Goal: Task Accomplishment & Management: Use online tool/utility

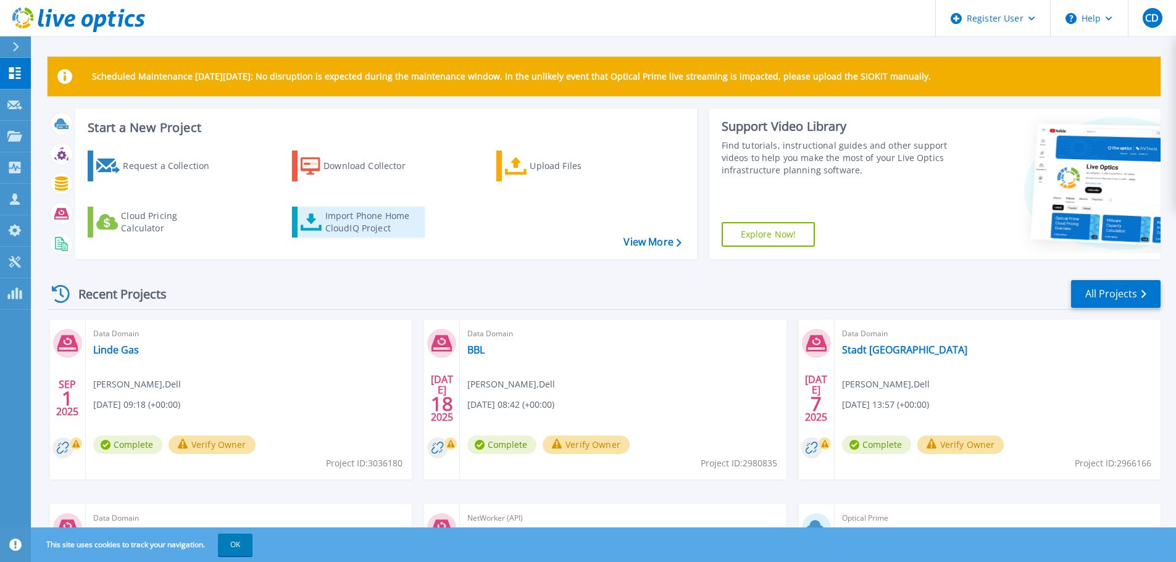
click at [338, 215] on div "Import Phone Home CloudIQ Project" at bounding box center [373, 222] width 96 height 25
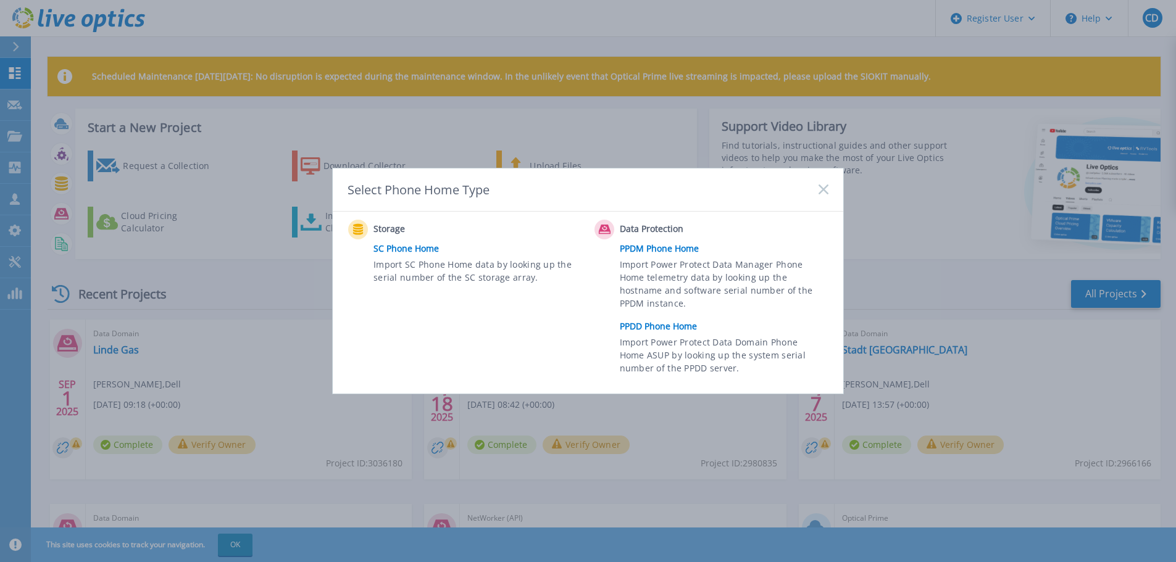
click at [659, 323] on link "PPDD Phone Home" at bounding box center [727, 326] width 215 height 19
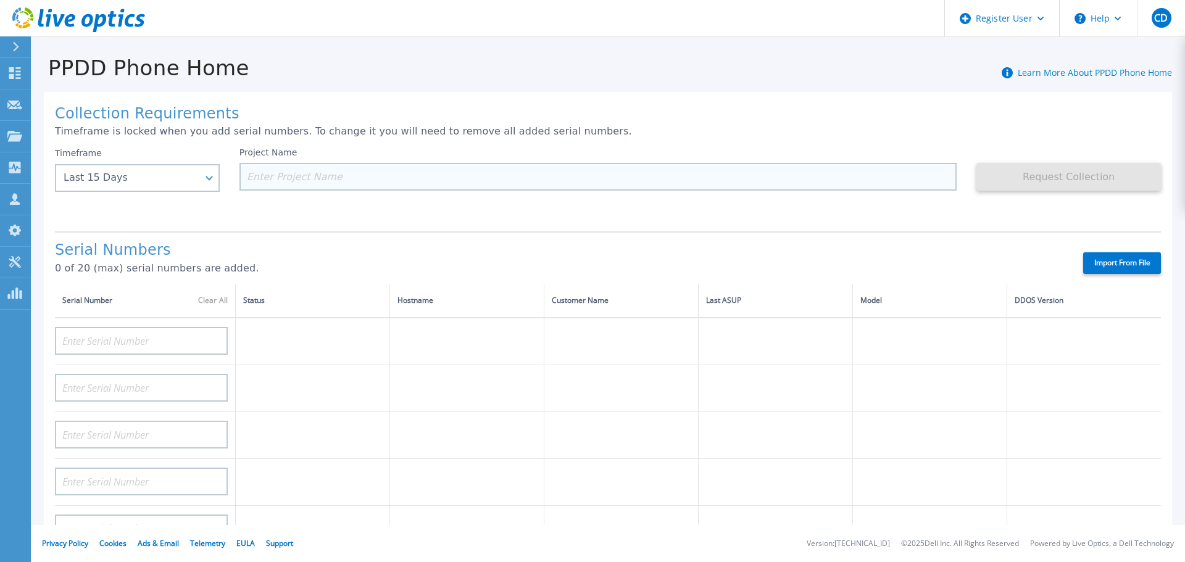
click at [294, 177] on input at bounding box center [599, 177] width 718 height 28
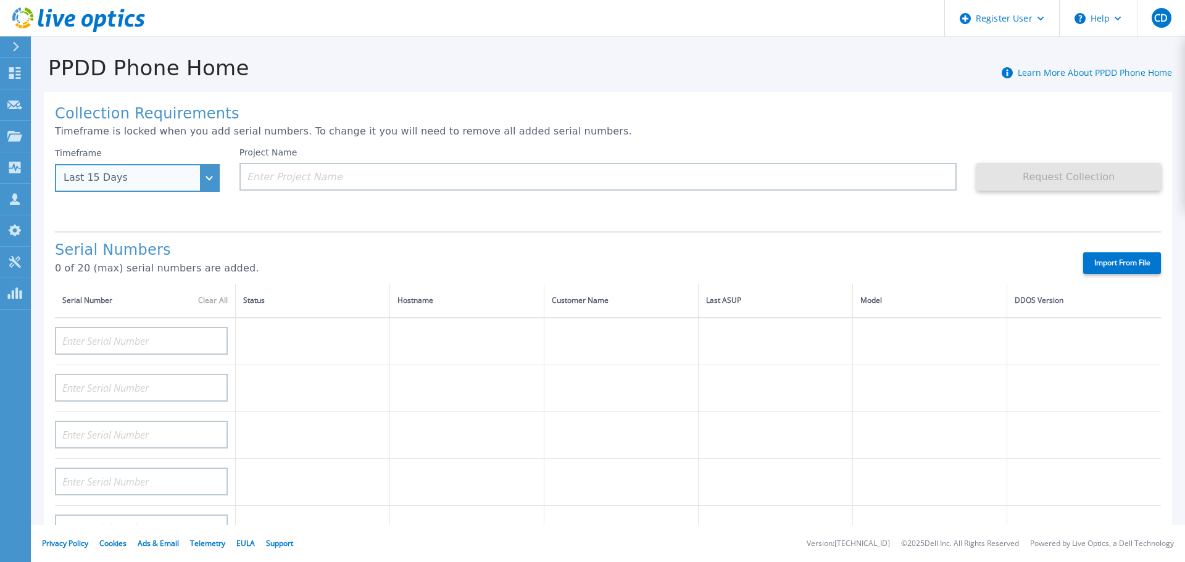
click at [163, 177] on div "Last 15 Days" at bounding box center [131, 177] width 134 height 11
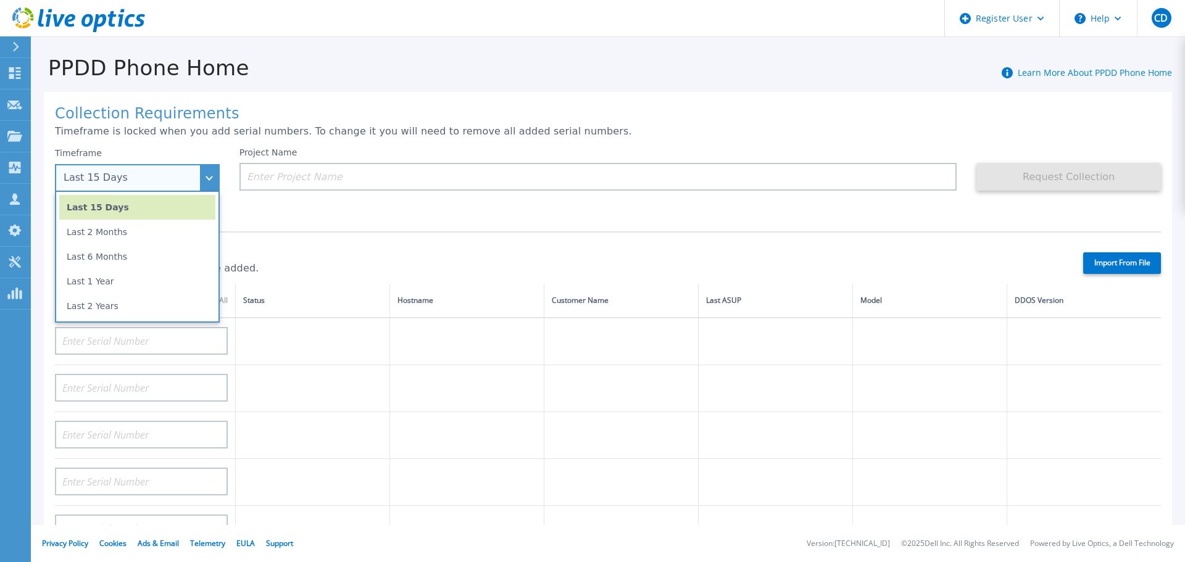
click at [164, 177] on div "Last 15 Days" at bounding box center [131, 177] width 134 height 11
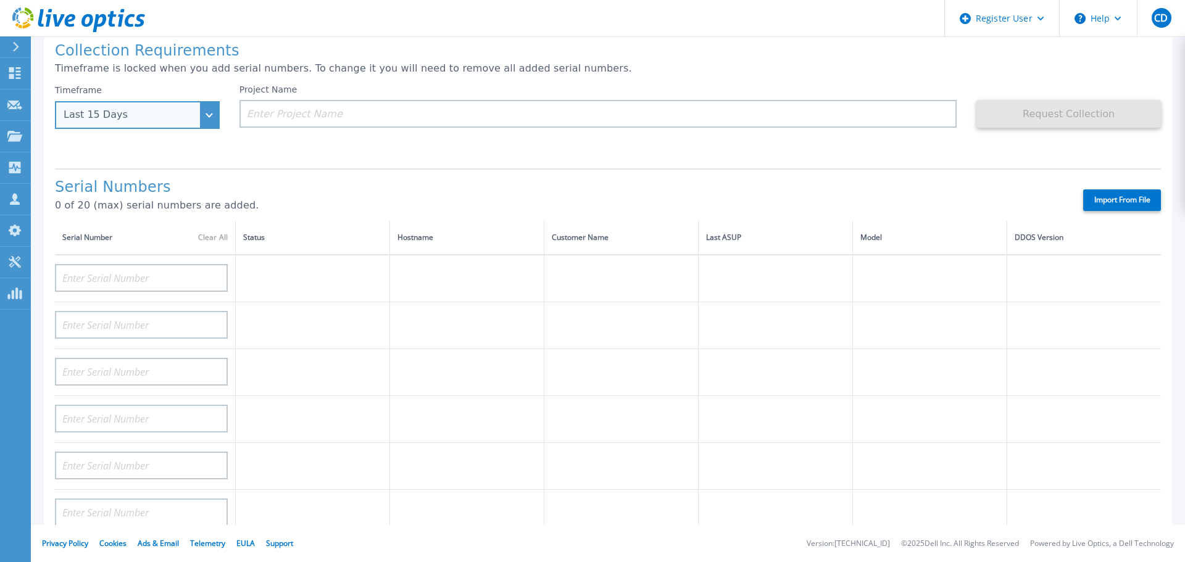
scroll to position [62, 0]
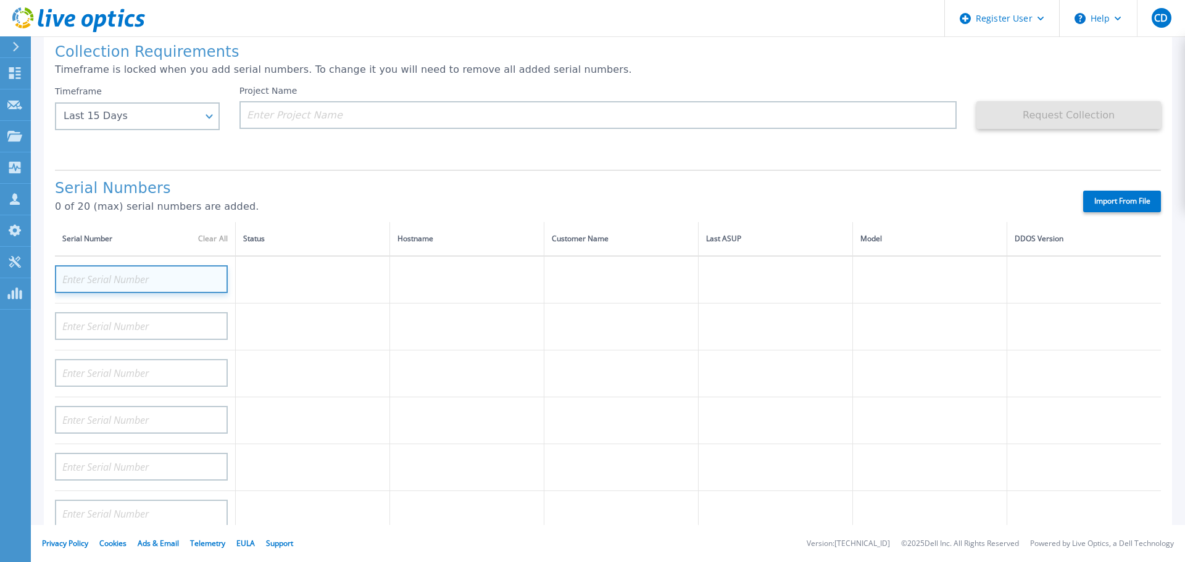
click at [114, 280] on input at bounding box center [141, 279] width 173 height 28
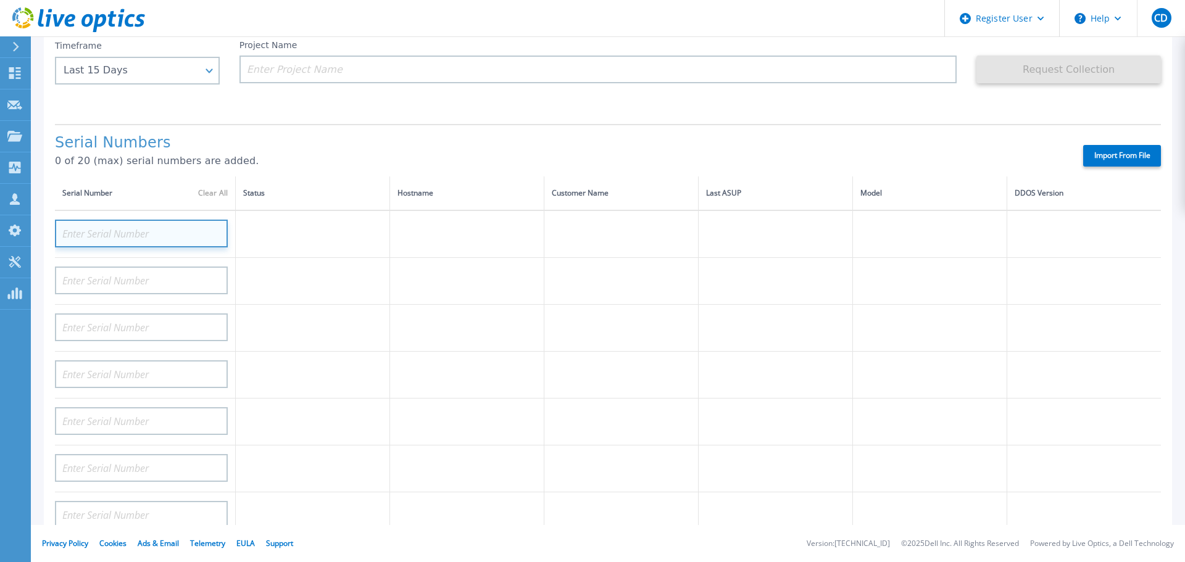
scroll to position [123, 0]
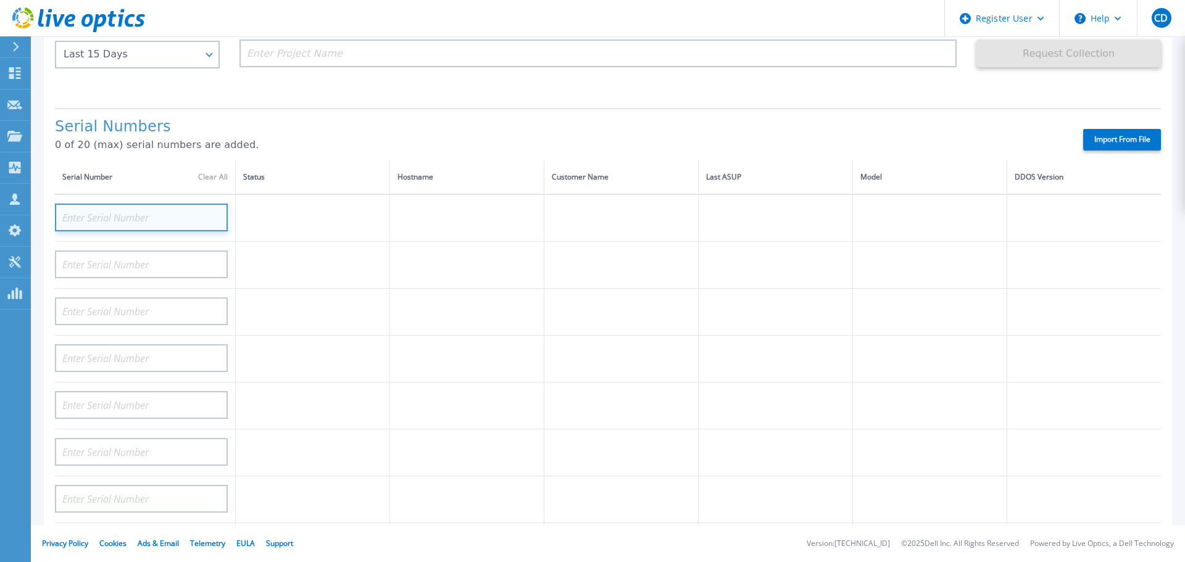
click at [130, 217] on input at bounding box center [141, 218] width 173 height 28
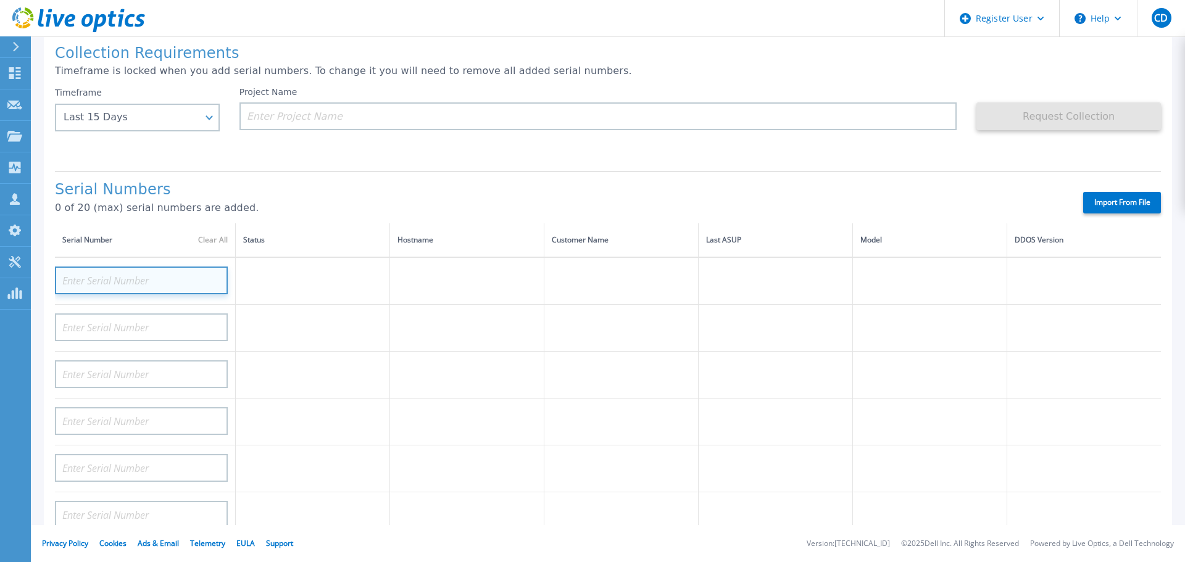
scroll to position [0, 0]
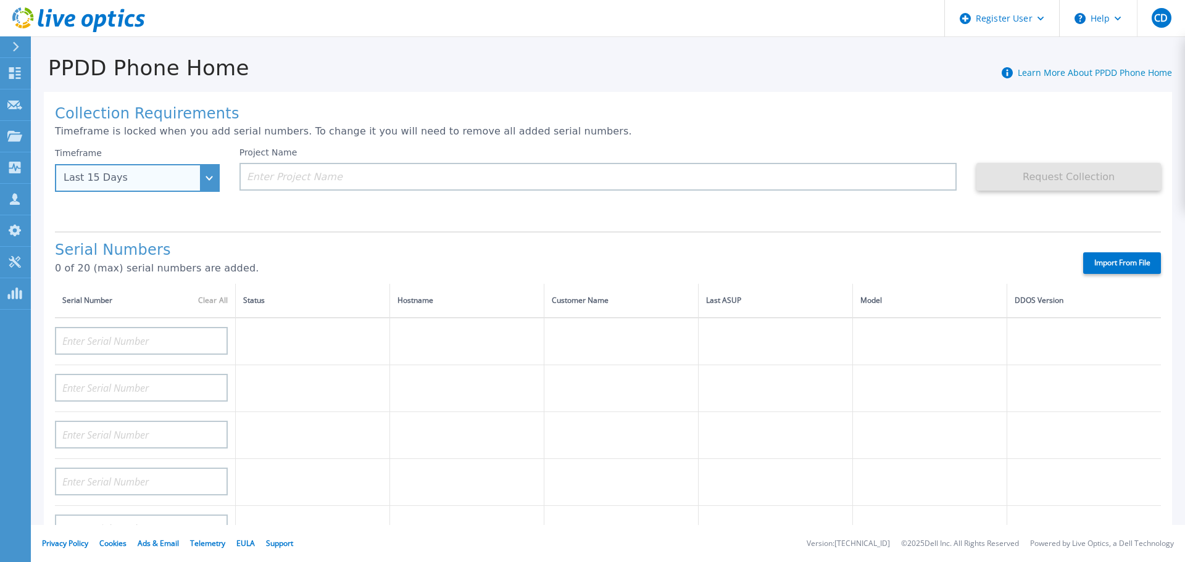
click at [135, 180] on div "Last 15 Days" at bounding box center [131, 177] width 134 height 11
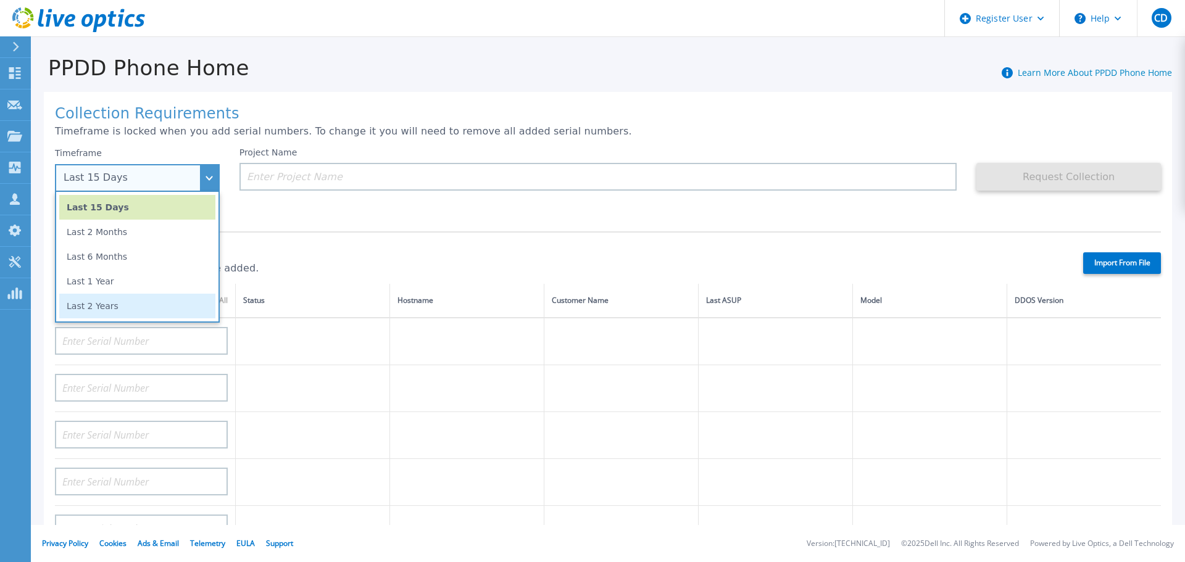
click at [101, 307] on li "Last 2 Years" at bounding box center [137, 306] width 156 height 25
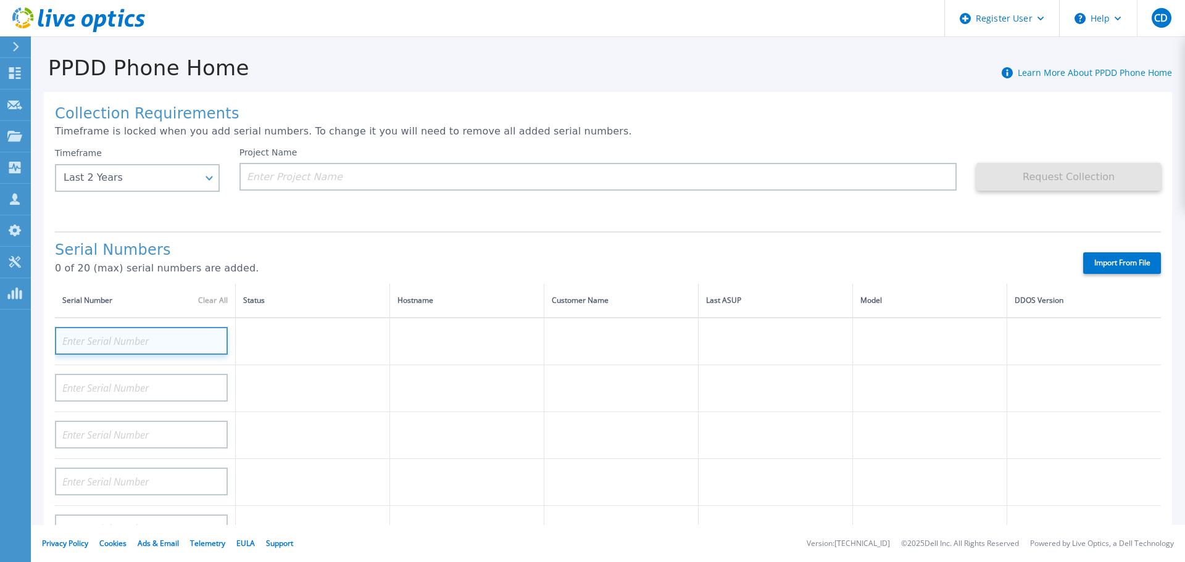
click at [122, 337] on input at bounding box center [141, 341] width 173 height 28
type input "a"
click at [117, 338] on input at bounding box center [141, 341] width 173 height 28
paste input "CKM00201701899"
type input "CKM00201701899"
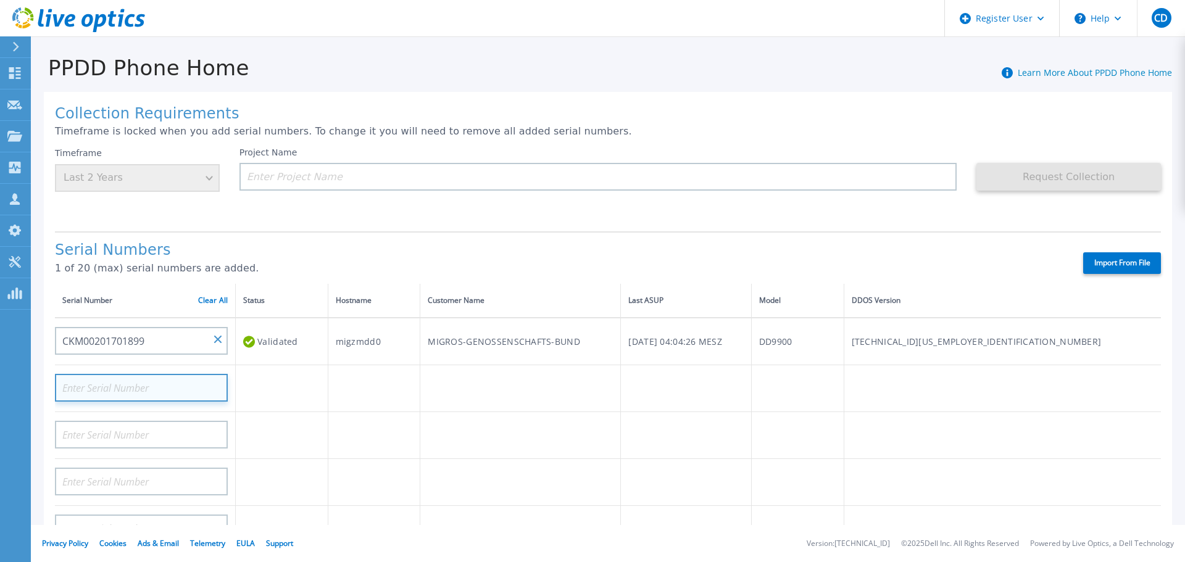
click at [119, 391] on input at bounding box center [141, 388] width 173 height 28
paste input "CKM00201701900"
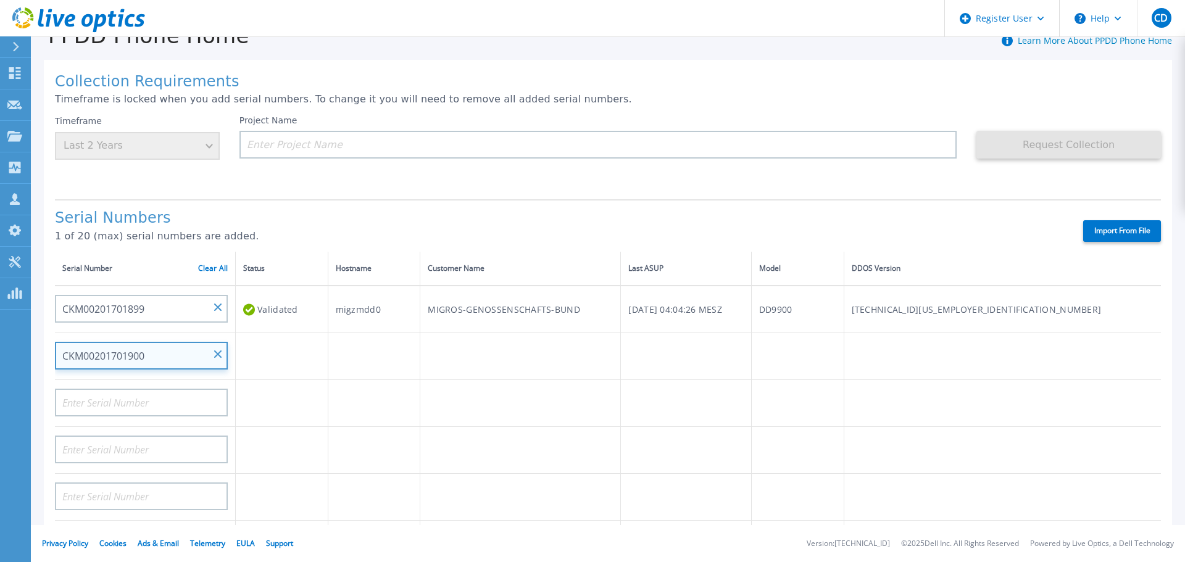
scroll to position [62, 0]
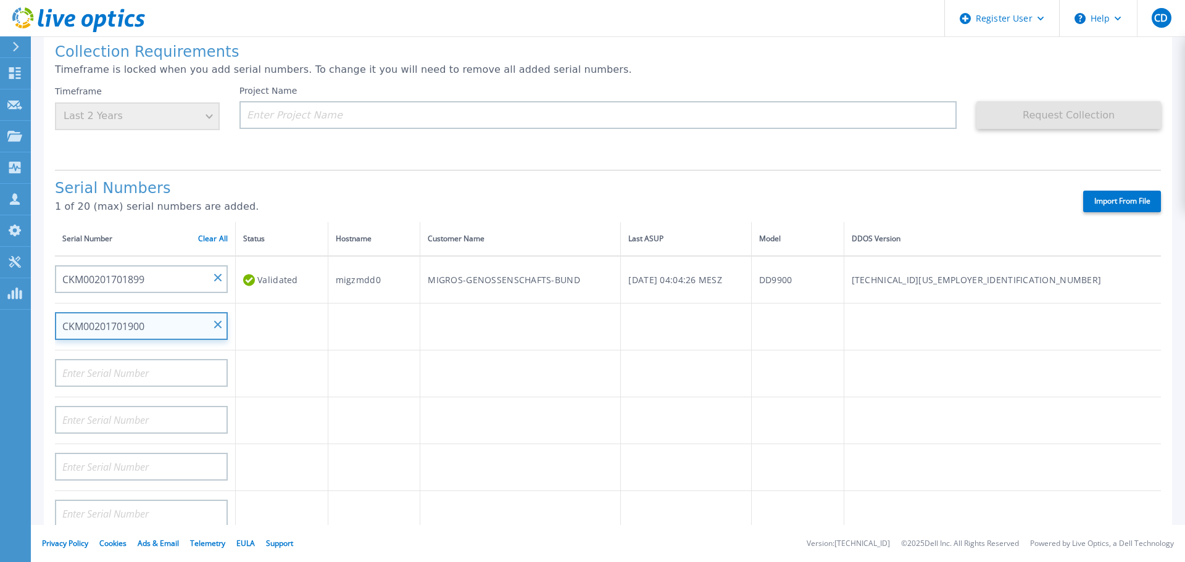
type input "CKM00201701900"
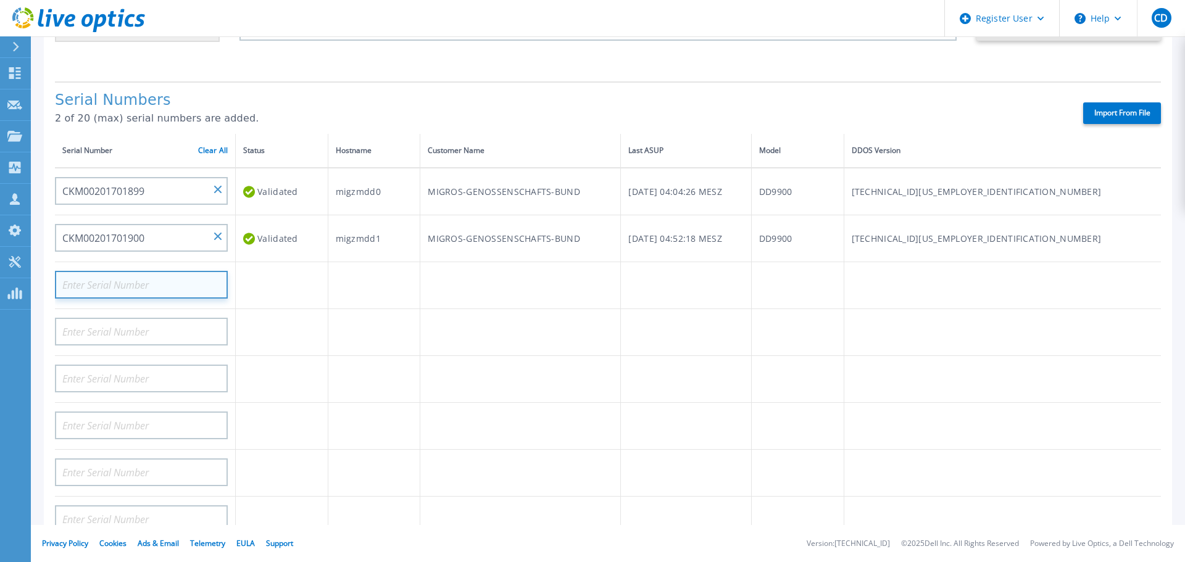
scroll to position [0, 0]
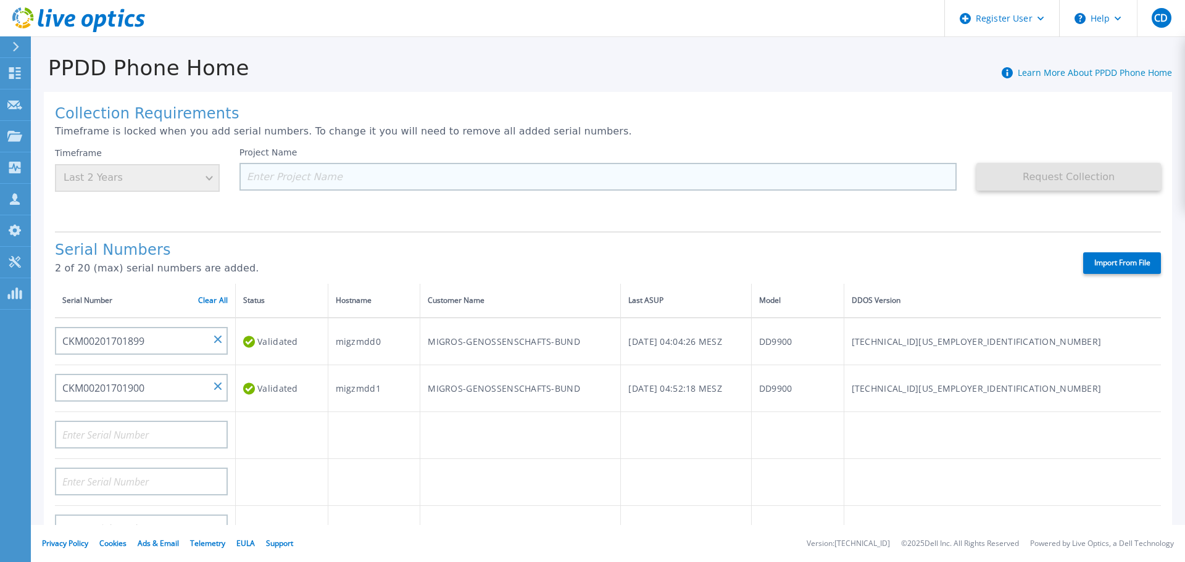
click at [345, 179] on input at bounding box center [599, 177] width 718 height 28
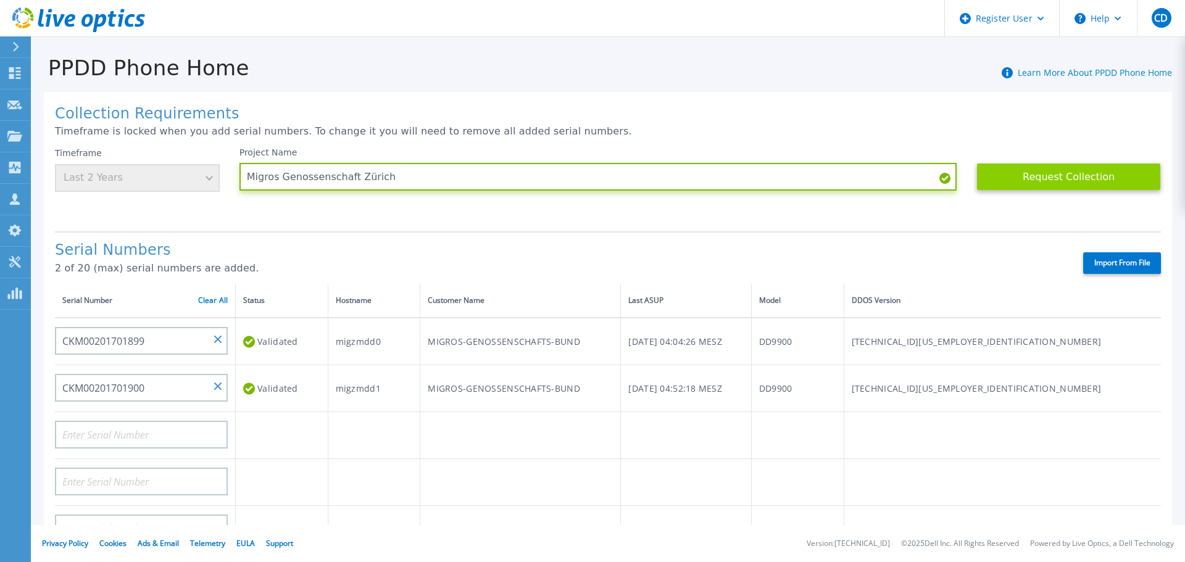
type input "Migros Genossenschaft Zürich"
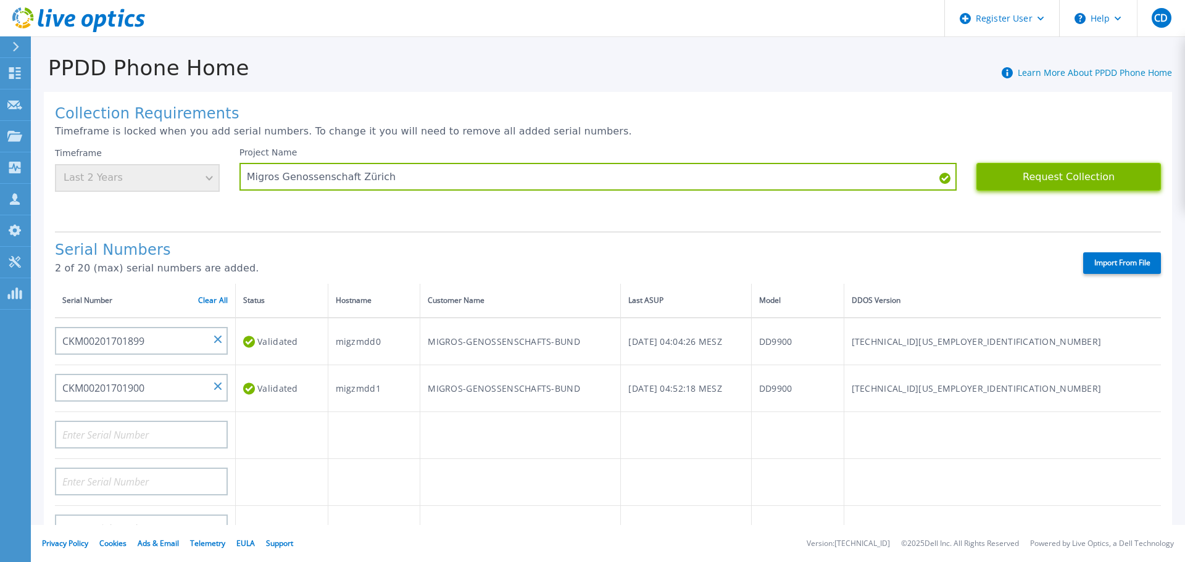
click at [1040, 183] on button "Request Collection" at bounding box center [1069, 177] width 185 height 28
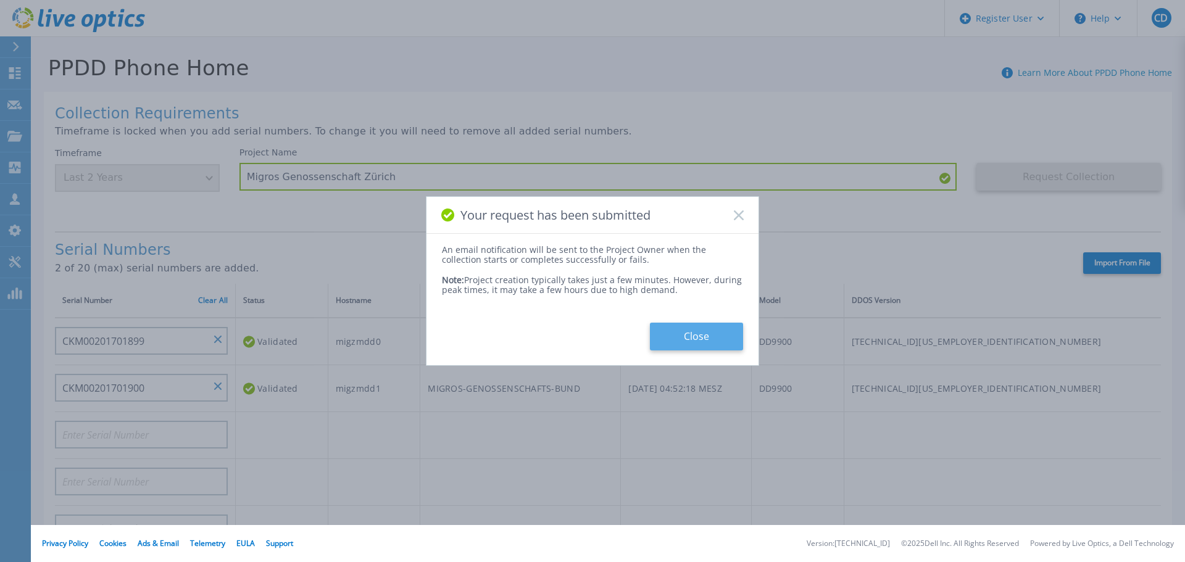
click at [697, 336] on button "Close" at bounding box center [696, 337] width 93 height 28
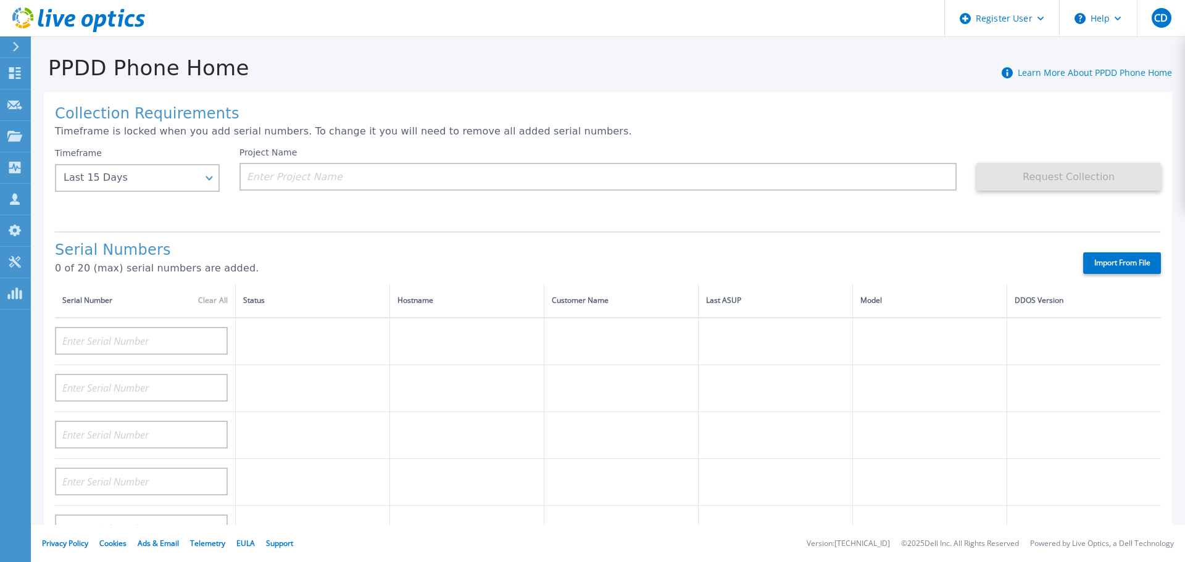
click at [86, 10] on icon at bounding box center [78, 19] width 133 height 25
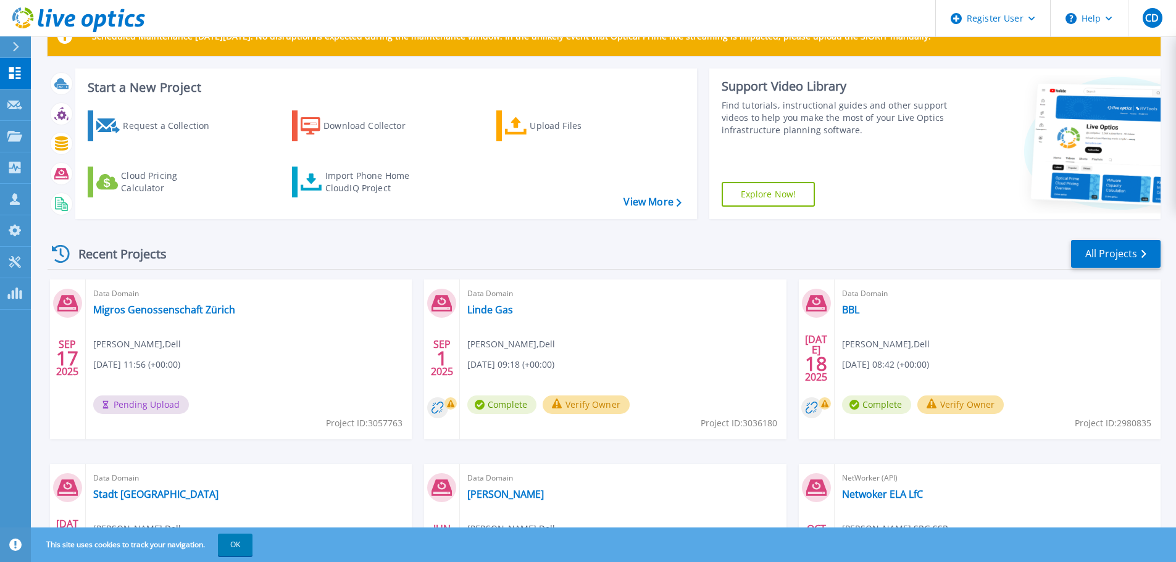
scroll to position [62, 0]
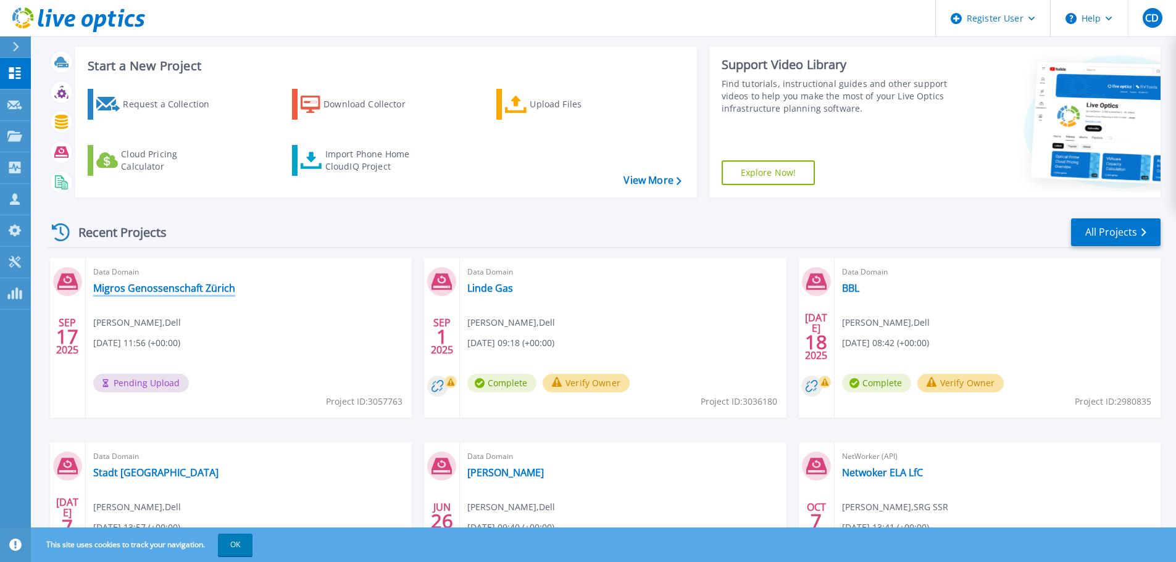
click at [146, 294] on link "Migros Genossenschaft Zürich" at bounding box center [164, 288] width 142 height 12
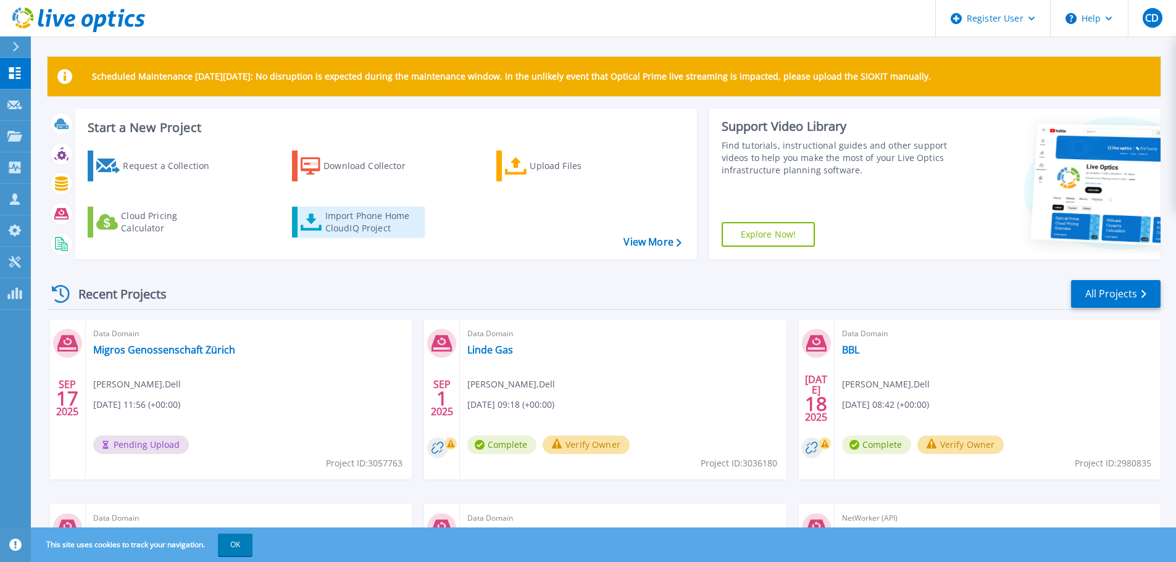
click at [381, 224] on div "Import Phone Home CloudIQ Project" at bounding box center [373, 222] width 96 height 25
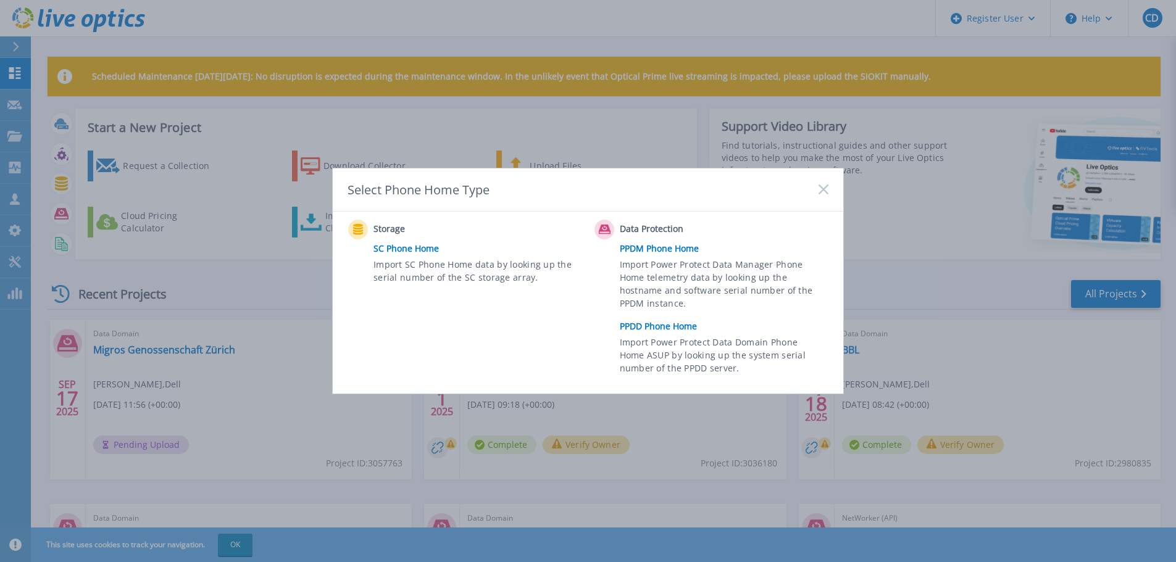
click at [665, 335] on link "PPDD Phone Home" at bounding box center [727, 326] width 215 height 19
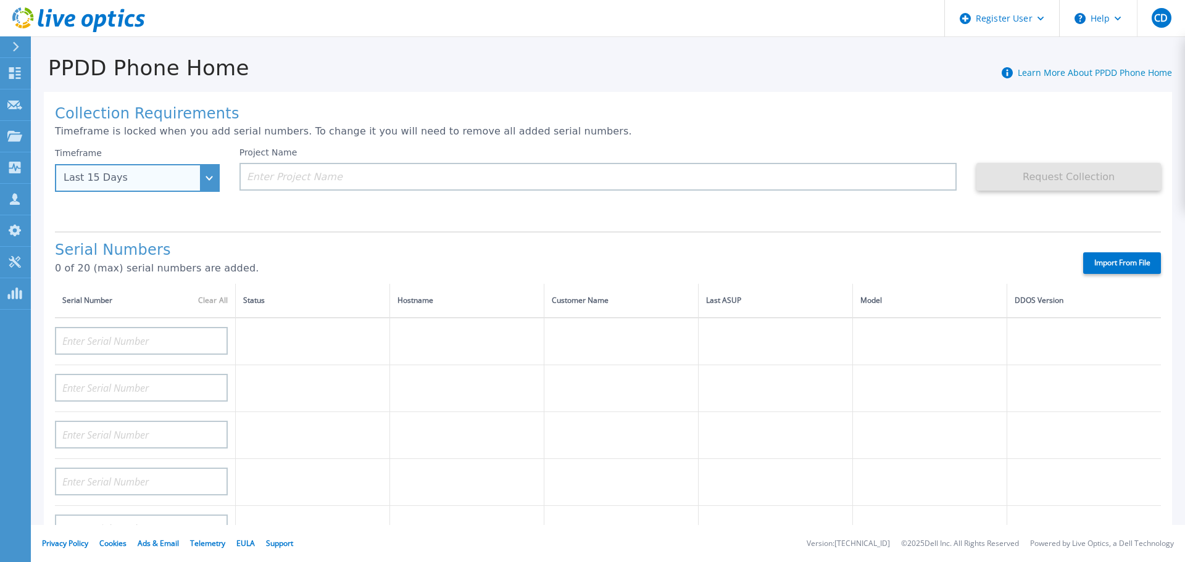
drag, startPoint x: 147, startPoint y: 175, endPoint x: 148, endPoint y: 183, distance: 8.0
click at [148, 175] on div "Last 15 Days" at bounding box center [131, 177] width 134 height 11
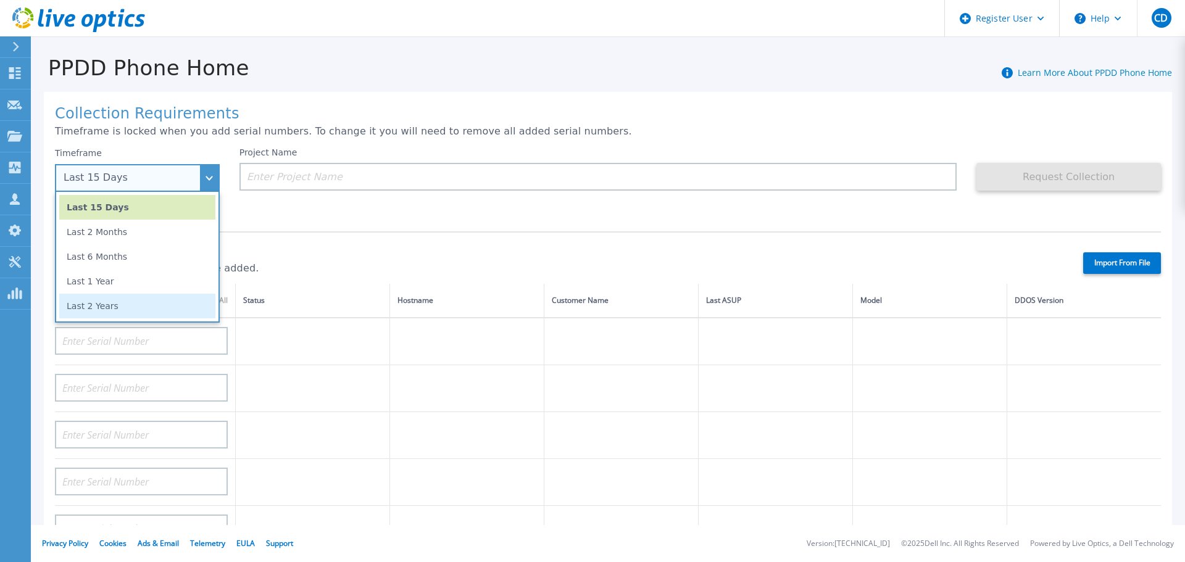
click at [134, 309] on li "Last 2 Years" at bounding box center [137, 306] width 156 height 25
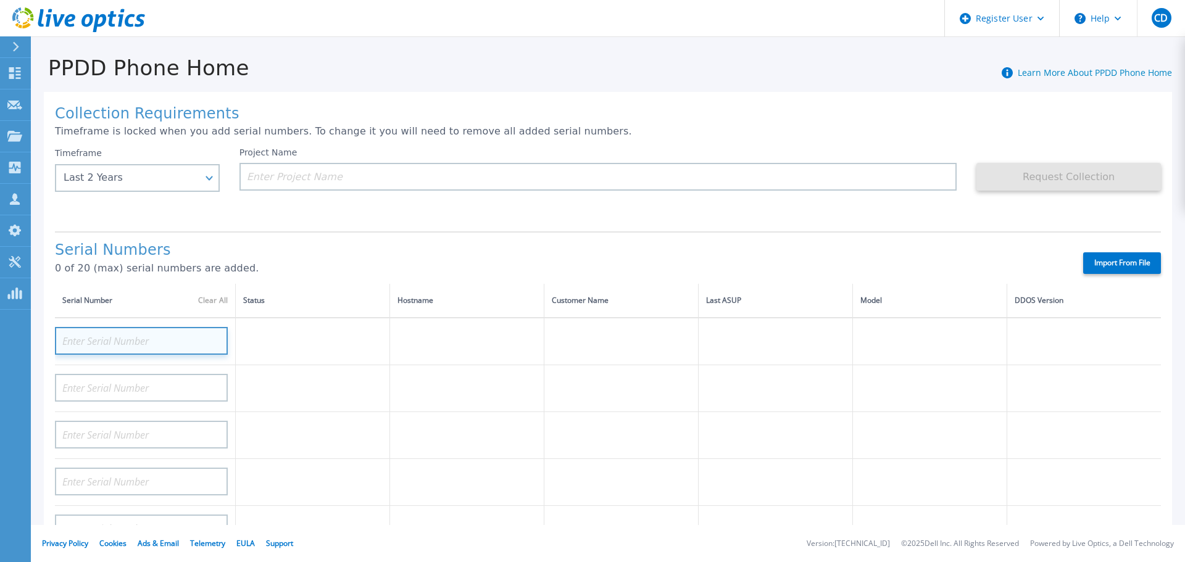
click at [144, 334] on input at bounding box center [141, 341] width 173 height 28
paste input "CKM00201701920"
type input "CKM00201701920"
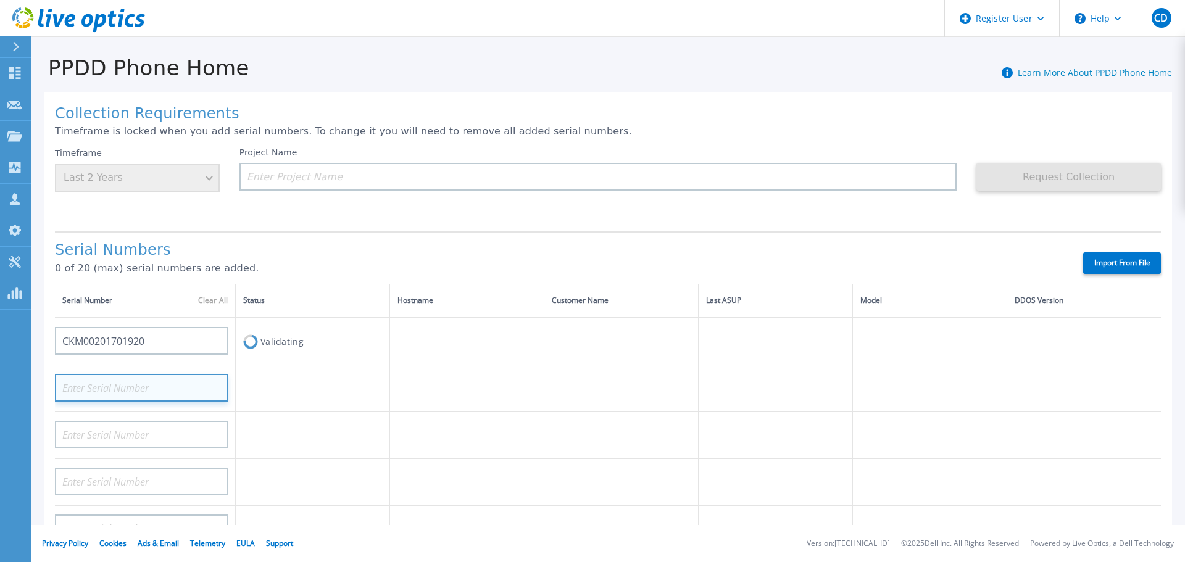
click at [94, 386] on input at bounding box center [141, 388] width 173 height 28
paste input "CKM00201701922"
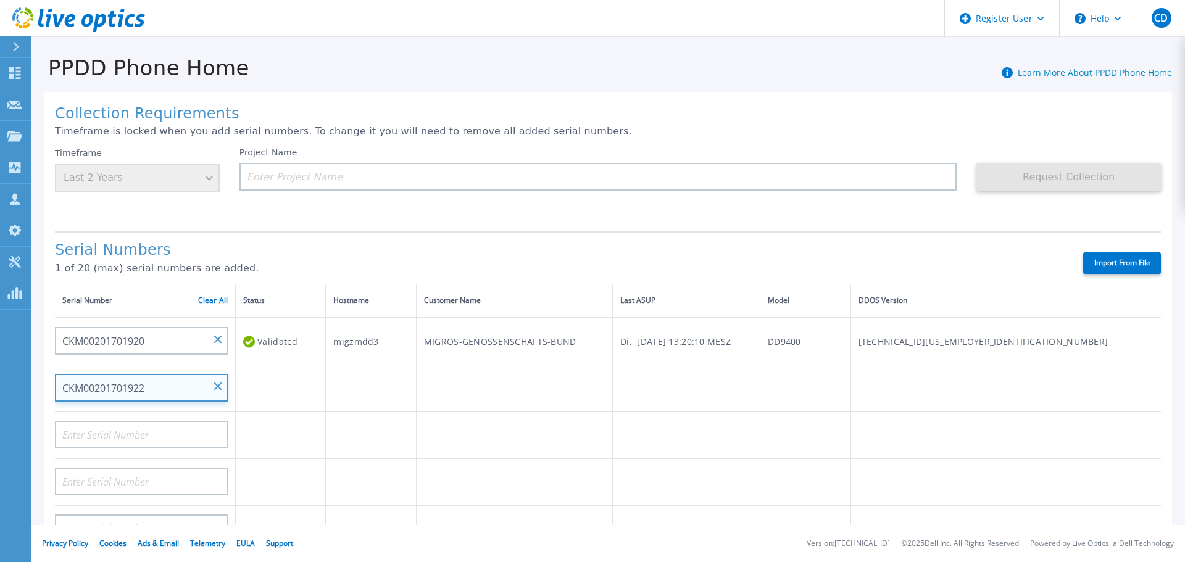
type input "CKM00201701922"
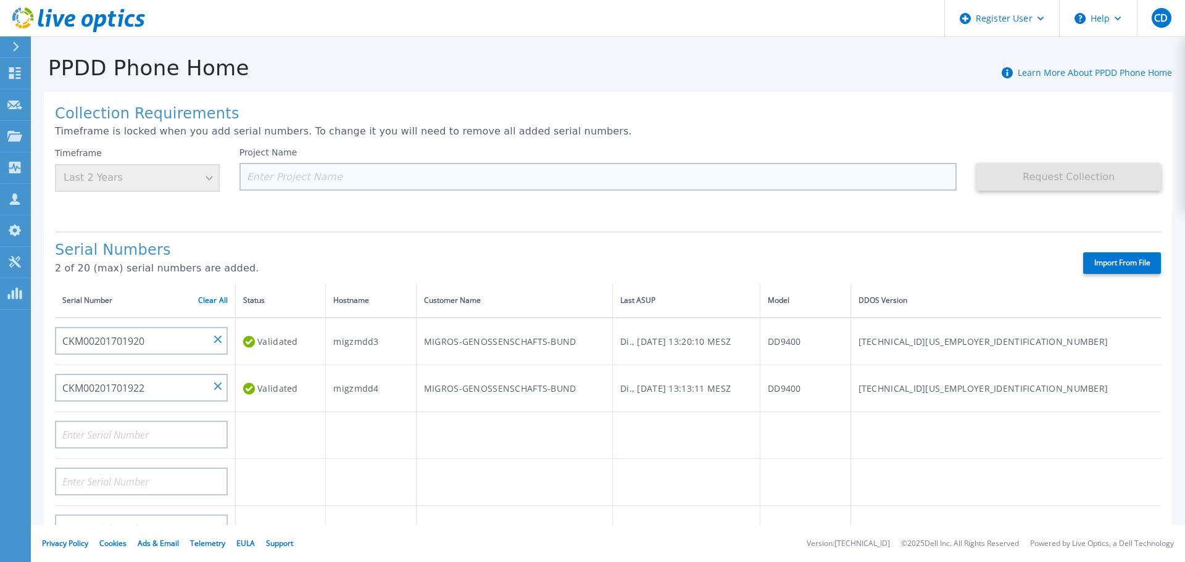
click at [320, 175] on input at bounding box center [599, 177] width 718 height 28
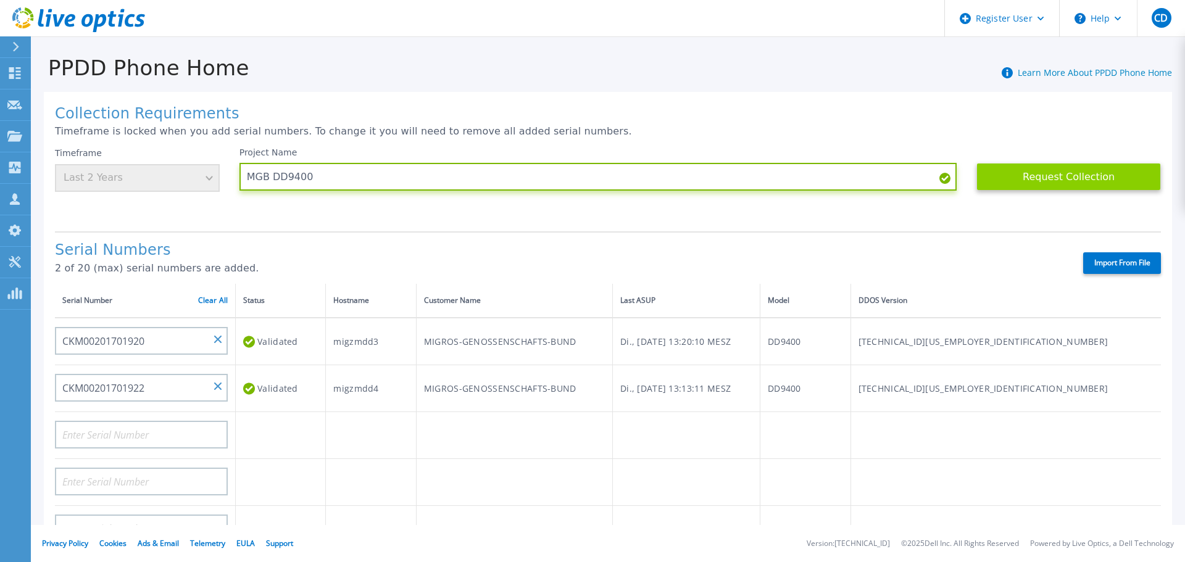
type input "MGB DD9400"
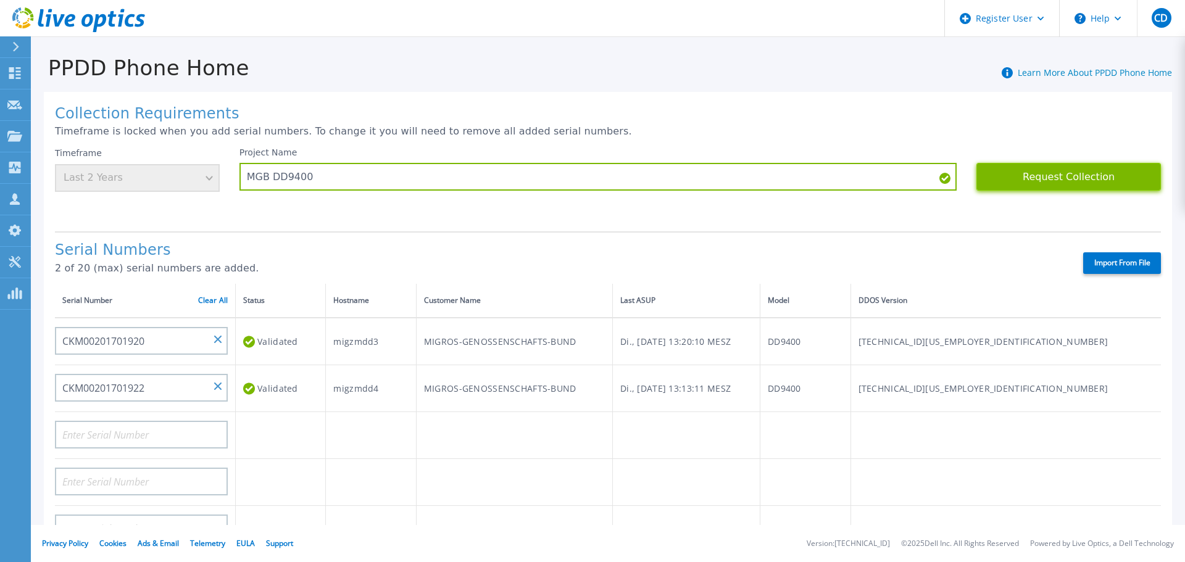
click at [1058, 175] on button "Request Collection" at bounding box center [1069, 177] width 185 height 28
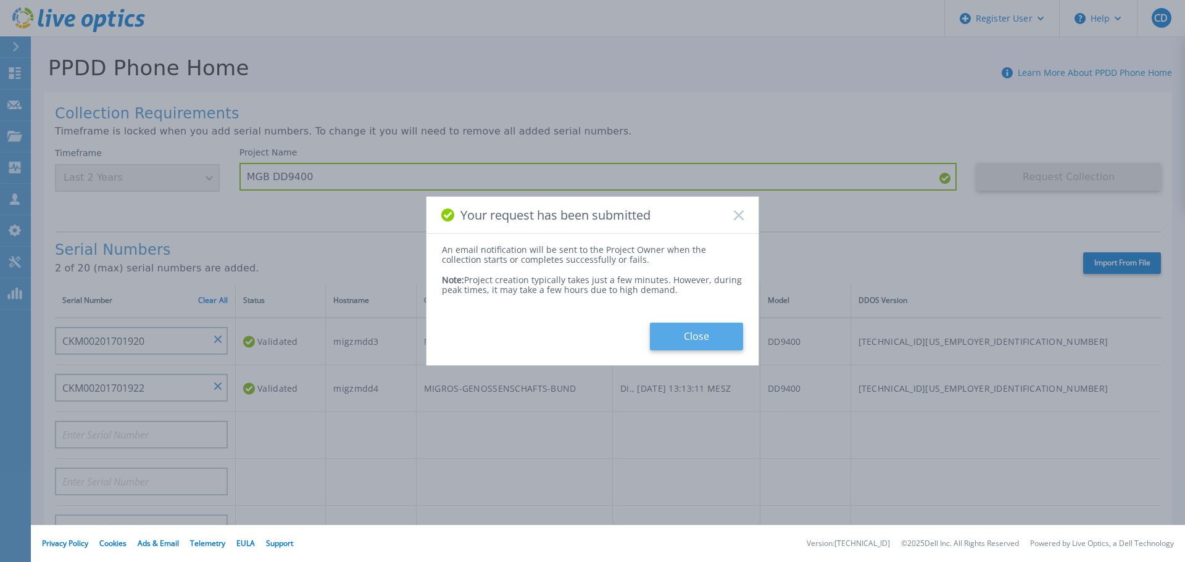
click at [717, 336] on button "Close" at bounding box center [696, 337] width 93 height 28
